Goal: Share content

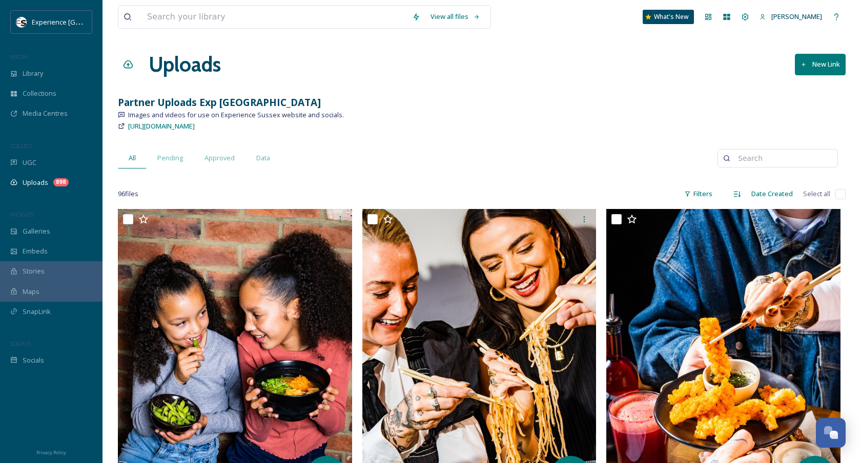
scroll to position [762, 0]
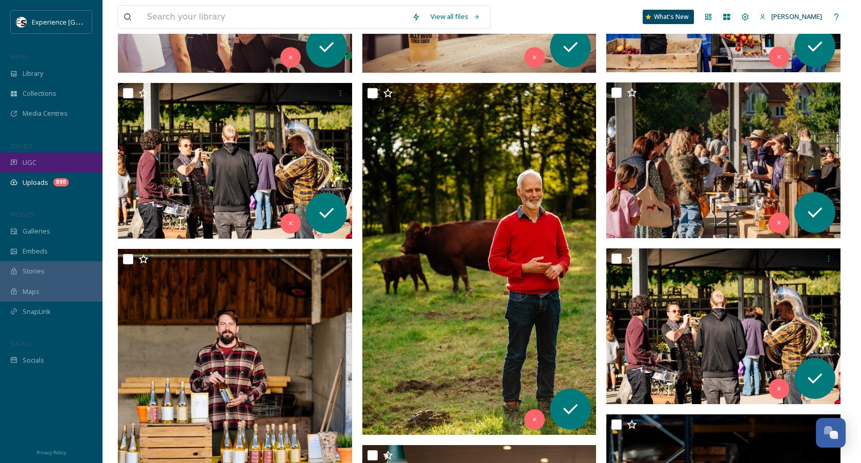
click at [43, 166] on div "UGC" at bounding box center [51, 163] width 102 height 20
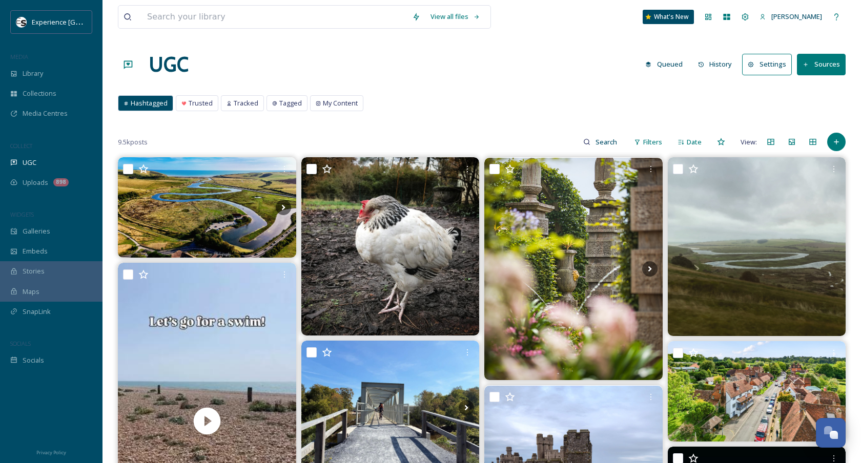
click at [705, 64] on icon at bounding box center [701, 64] width 7 height 7
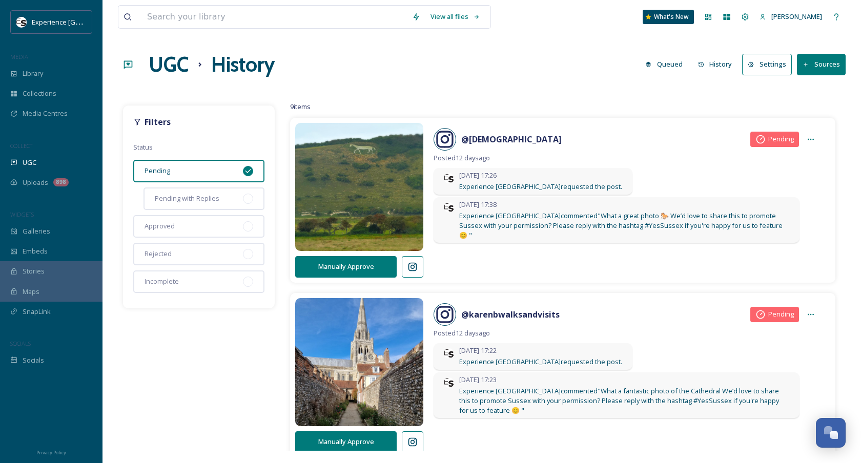
click at [686, 53] on div "UGC History Queued History Settings Sources" at bounding box center [482, 64] width 728 height 31
click at [677, 59] on button "Queued" at bounding box center [664, 64] width 48 height 20
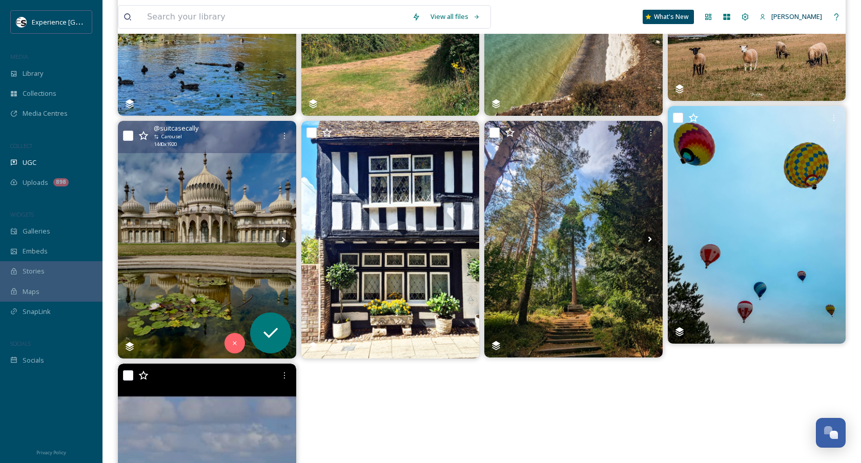
scroll to position [263, 0]
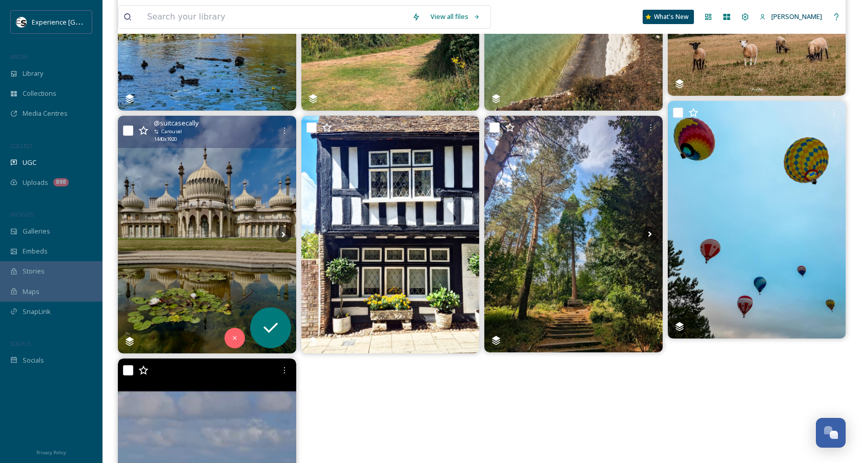
click at [210, 236] on img at bounding box center [207, 234] width 178 height 237
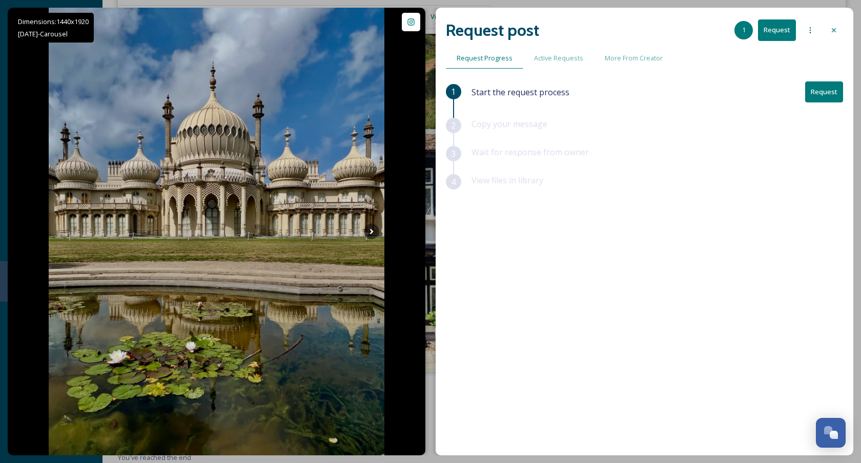
click at [831, 94] on button "Request" at bounding box center [824, 91] width 38 height 21
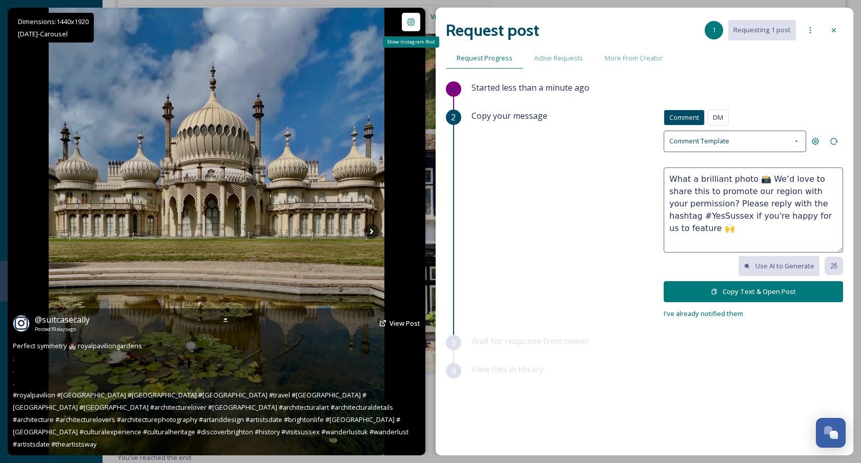
click at [415, 27] on div "Show Instagram Post" at bounding box center [411, 22] width 18 height 18
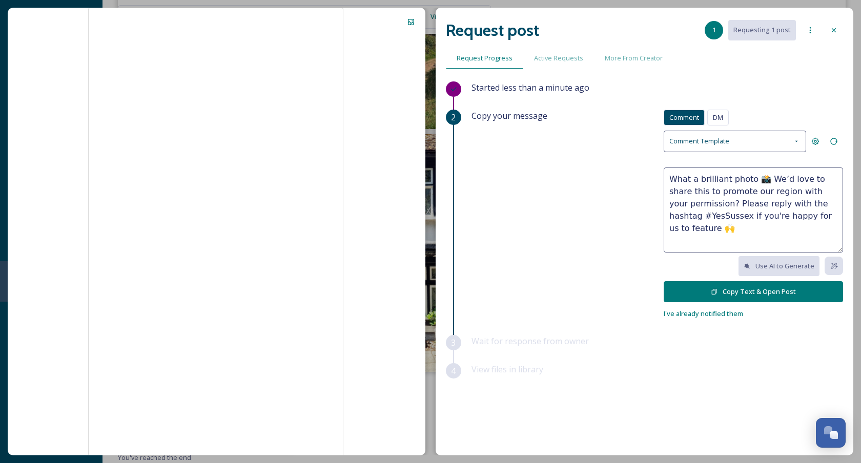
click at [69, 413] on div at bounding box center [217, 232] width 418 height 448
click at [738, 177] on textarea "What a brilliant photo 📸 We’d love to share this to promote our region with you…" at bounding box center [753, 210] width 179 height 85
drag, startPoint x: 738, startPoint y: 177, endPoint x: 678, endPoint y: 178, distance: 60.0
click at [678, 178] on textarea "What a brilliant photo 📸 We’d love to share this to promote our region with you…" at bounding box center [753, 210] width 179 height 85
click at [737, 176] on textarea "What a brilliant photo 📸 We’d love to share this to promote our region with you…" at bounding box center [753, 210] width 179 height 85
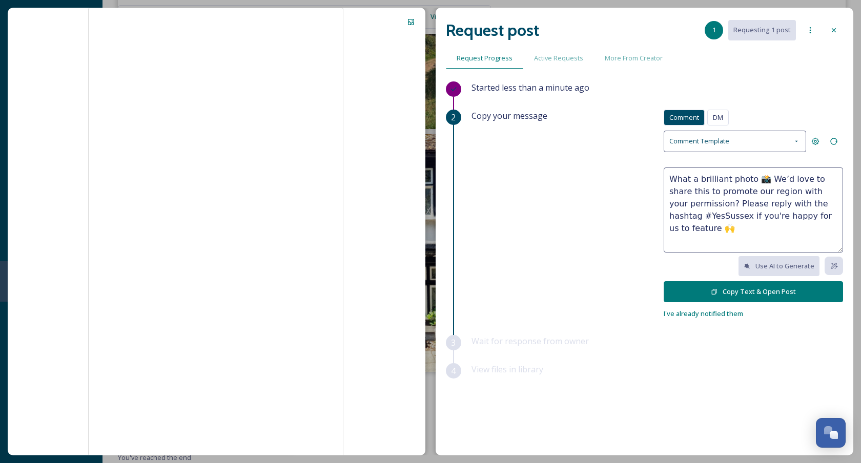
drag, startPoint x: 737, startPoint y: 176, endPoint x: 669, endPoint y: 175, distance: 68.7
click at [669, 175] on textarea "What a brilliant photo 📸 We’d love to share this to promote our region with you…" at bounding box center [753, 210] width 179 height 85
paste textarea "[PERSON_NAME]"
click at [747, 186] on textarea "Hi there, [PERSON_NAME]. What fantastic photos! We’d love to share this to prom…" at bounding box center [753, 210] width 179 height 85
click at [747, 187] on textarea "Hi there, [PERSON_NAME]. What fantastic photos! We’d love to share this to prom…" at bounding box center [753, 210] width 179 height 85
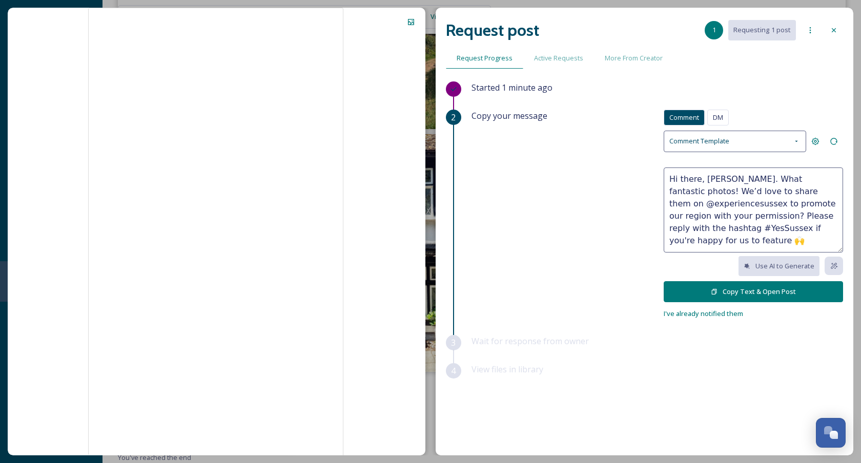
click at [813, 202] on textarea "Hi there, [PERSON_NAME]. What fantastic photos! We’d love to share them on @exp…" at bounding box center [753, 210] width 179 height 85
drag, startPoint x: 813, startPoint y: 202, endPoint x: 796, endPoint y: 202, distance: 17.4
click at [796, 202] on textarea "Hi there, [PERSON_NAME]. What fantastic photos! We’d love to share them on @exp…" at bounding box center [753, 210] width 179 height 85
click at [752, 211] on textarea "Hi there, [PERSON_NAME]. What fantastic photos! We’d love to share them on @exp…" at bounding box center [753, 210] width 179 height 85
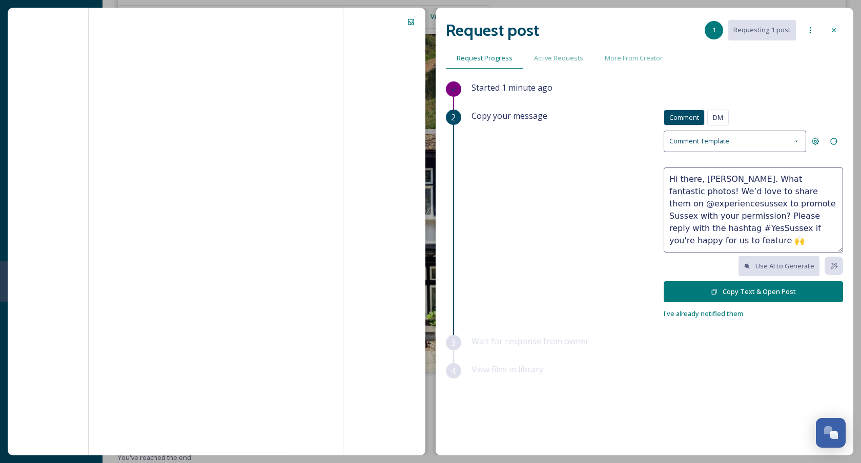
click at [752, 211] on textarea "Hi there, [PERSON_NAME]. What fantastic photos! We’d love to share them on @exp…" at bounding box center [753, 210] width 179 height 85
click at [752, 225] on textarea "Hi there, [PERSON_NAME]. What fantastic photos! We’d love to share them on @exp…" at bounding box center [753, 210] width 179 height 85
click at [748, 215] on textarea "Hi there, [PERSON_NAME]. What fantastic photos! We’d love to share them on @exp…" at bounding box center [753, 210] width 179 height 85
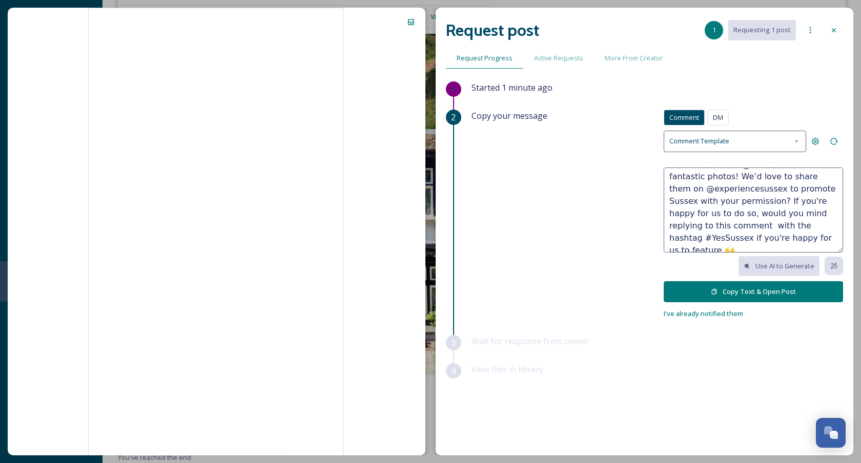
drag, startPoint x: 751, startPoint y: 240, endPoint x: 778, endPoint y: 224, distance: 31.3
click at [778, 224] on textarea "Hi there, [PERSON_NAME]. What fantastic photos! We’d love to share them on @exp…" at bounding box center [753, 210] width 179 height 85
click at [805, 184] on textarea "Hi there, [PERSON_NAME]. What fantastic photos! We’d love to share them on @exp…" at bounding box center [753, 210] width 179 height 85
click at [777, 195] on textarea "Hi there, [PERSON_NAME]. What fantastic photos! We’d love to share them on @exp…" at bounding box center [753, 210] width 179 height 85
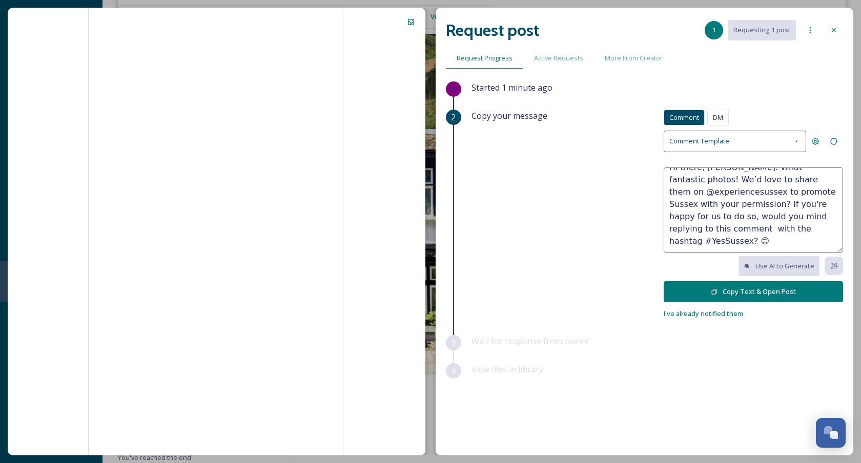
scroll to position [12, 0]
click at [805, 204] on textarea "Hi there, [PERSON_NAME]. What fantastic photos! We’d love to share them on @exp…" at bounding box center [753, 210] width 179 height 85
click at [797, 223] on textarea "Hi there, [PERSON_NAME]. What fantastic photos! We’d love to share them on @exp…" at bounding box center [753, 210] width 179 height 85
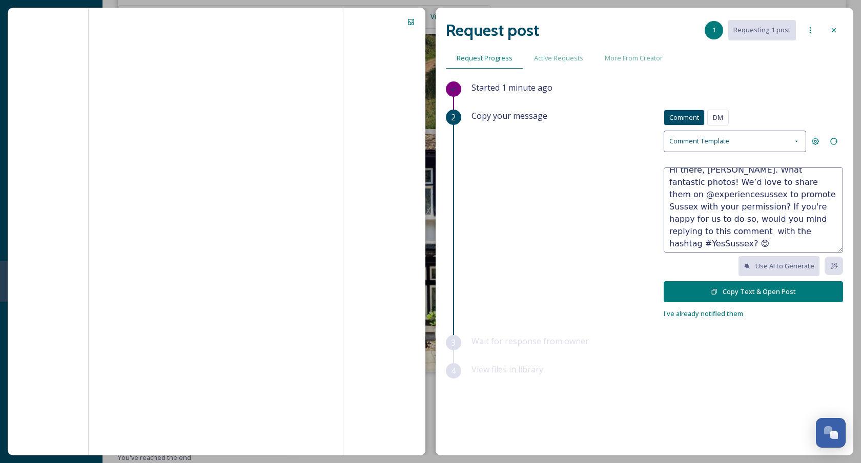
scroll to position [0, 0]
type textarea "Hi there, [PERSON_NAME]. What fantastic photos! We’d love to share them on @exp…"
click at [774, 297] on button "Copy Text & Open Post" at bounding box center [753, 291] width 179 height 21
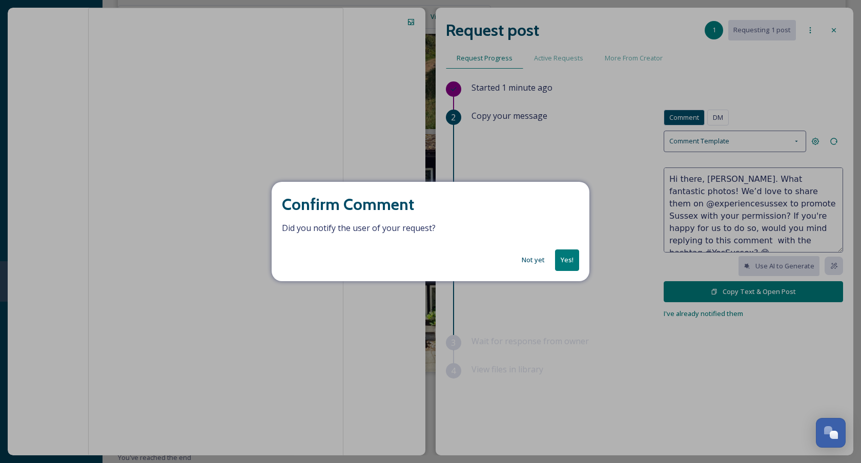
click at [572, 255] on button "Yes!" at bounding box center [567, 260] width 24 height 21
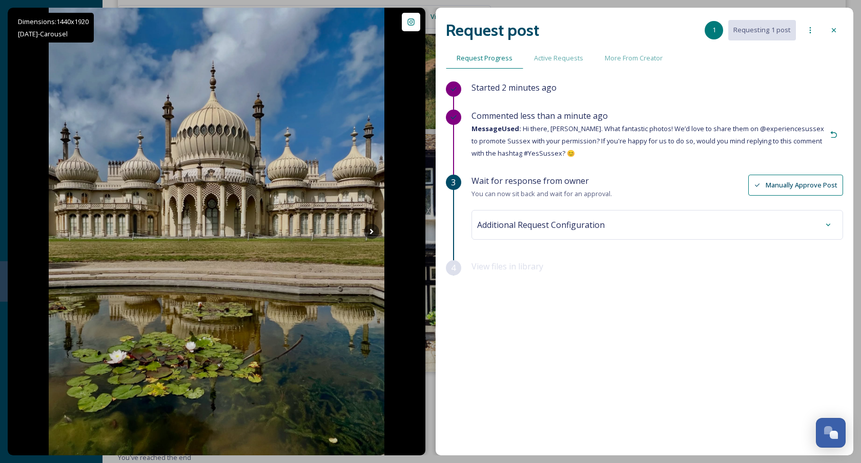
click at [705, 222] on div "Additional Request Configuration" at bounding box center [657, 225] width 360 height 18
click at [647, 134] on div "Commented less than a minute ago Message Used: Hi there, [PERSON_NAME]. What fa…" at bounding box center [647, 135] width 353 height 50
click at [523, 129] on span "Message Used: Hi there, [PERSON_NAME]. What fantastic photos! We’d love to shar…" at bounding box center [647, 141] width 353 height 34
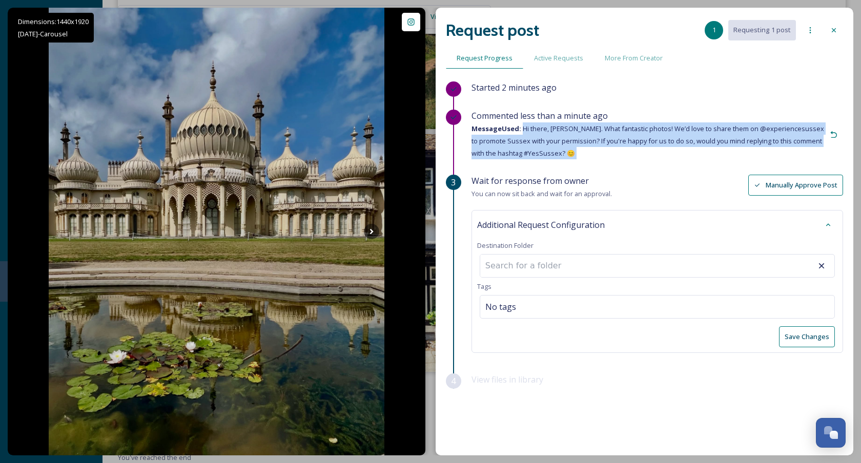
drag, startPoint x: 523, startPoint y: 129, endPoint x: 570, endPoint y: 152, distance: 51.8
click at [569, 152] on span "Message Used: Hi there, [PERSON_NAME]. What fantastic photos! We’d love to shar…" at bounding box center [647, 141] width 353 height 34
copy div "Hi there, [PERSON_NAME]. What fantastic photos! We’d love to share them on @exp…"
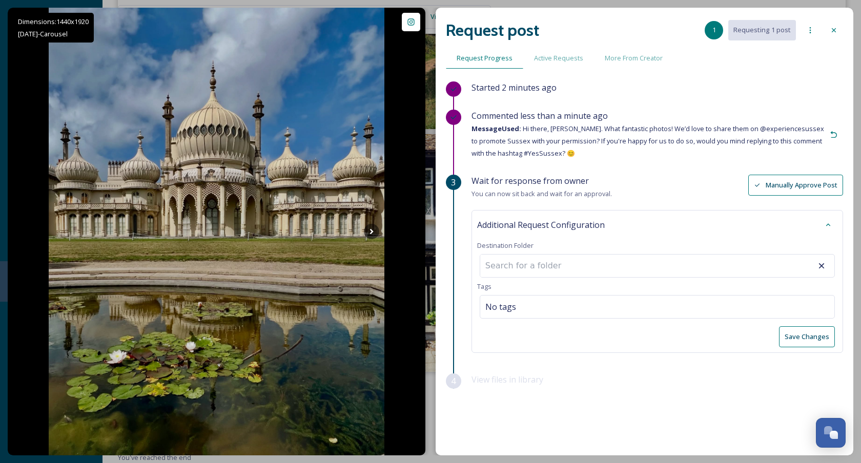
click at [831, 34] on icon at bounding box center [834, 30] width 8 height 8
